Goal: Submit feedback/report problem

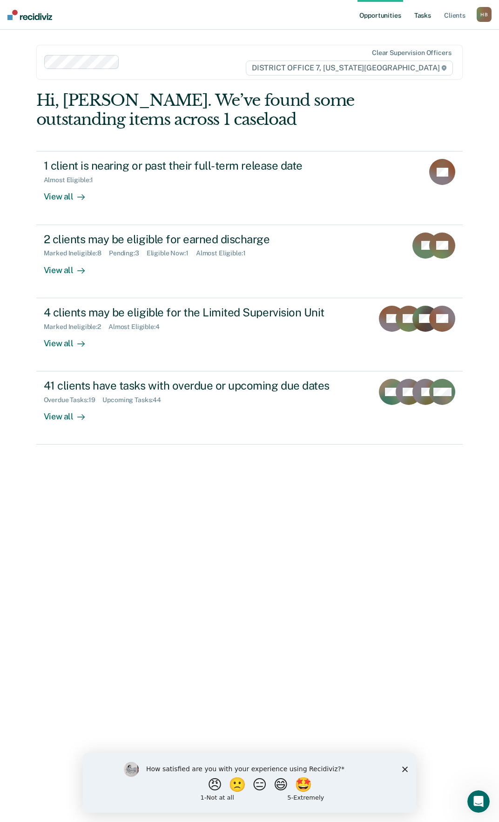
click at [414, 8] on link "Tasks" at bounding box center [423, 15] width 20 height 30
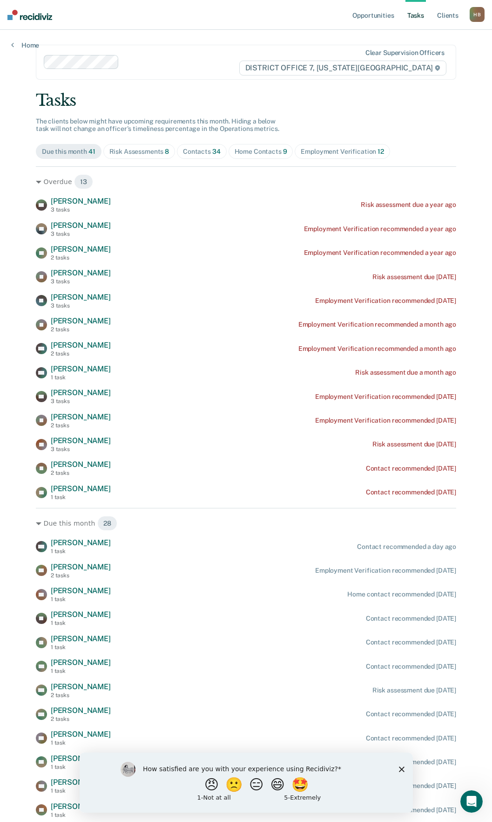
click at [112, 152] on div "Risk Assessments 8" at bounding box center [139, 152] width 60 height 8
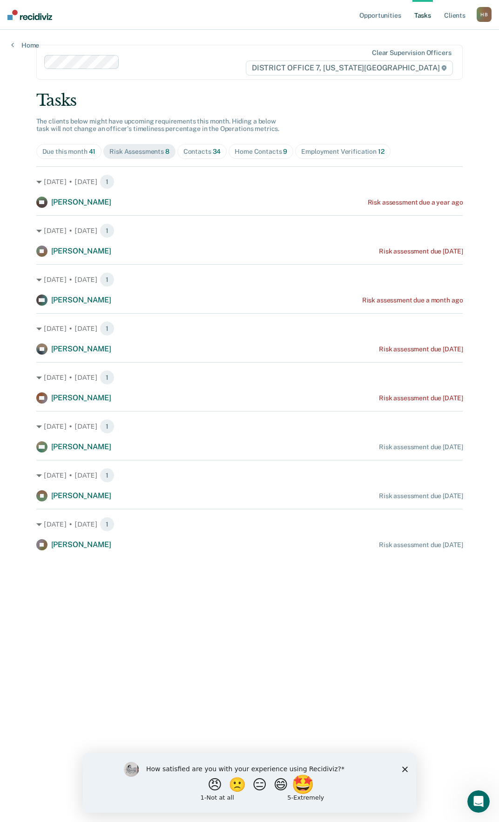
click at [317, 777] on button "🤩" at bounding box center [304, 784] width 25 height 19
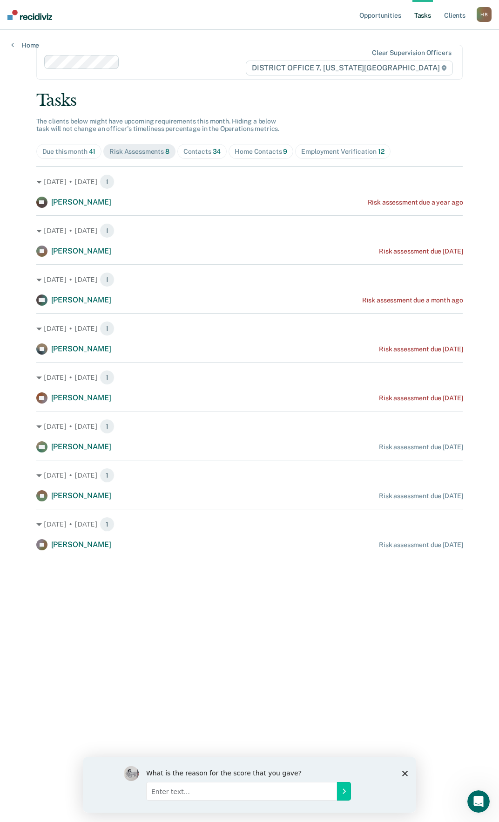
click at [313, 789] on input "Enter text..." at bounding box center [241, 790] width 191 height 19
type input "I love how easy it is to access everything."
click at [344, 789] on icon "Submit your response" at bounding box center [344, 791] width 2 height 4
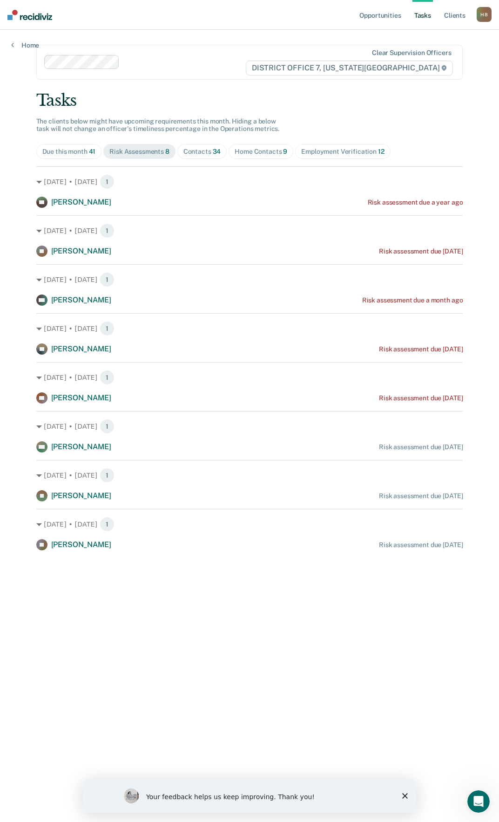
click at [406, 795] on polygon "Close survey" at bounding box center [406, 796] width 6 height 6
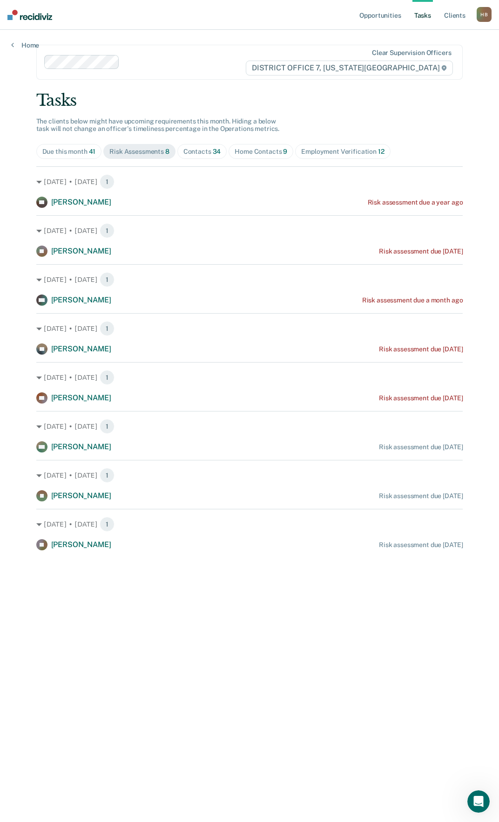
click at [184, 153] on div "Contacts 34" at bounding box center [203, 152] width 38 height 8
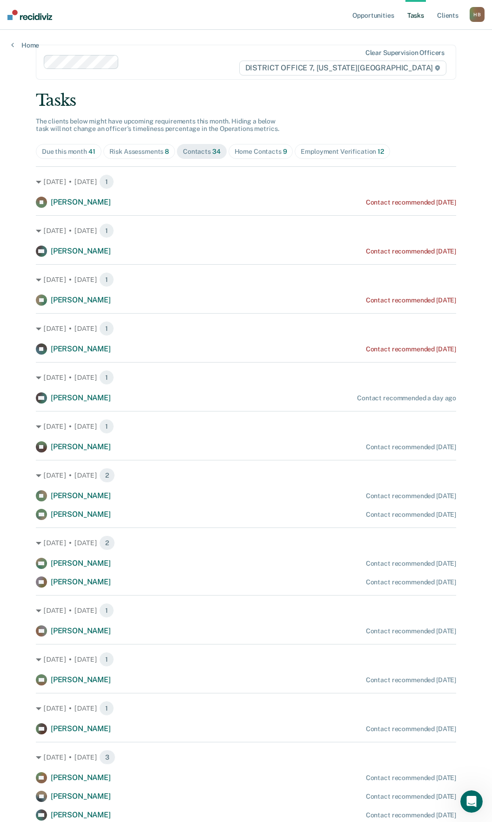
click at [252, 156] on span "Home Contacts 9" at bounding box center [261, 151] width 65 height 15
